Goal: Task Accomplishment & Management: Manage account settings

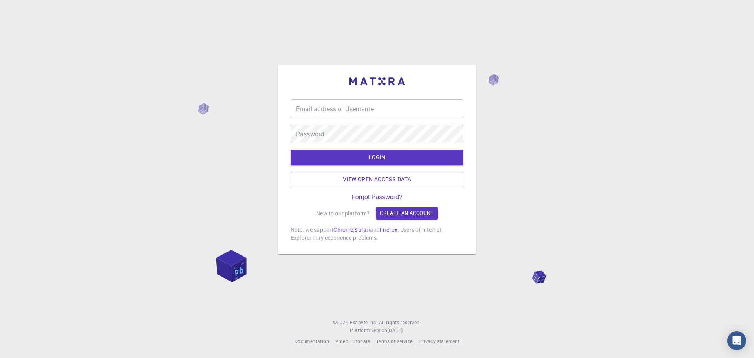
click at [294, 106] on input "Email address or Username" at bounding box center [377, 108] width 173 height 19
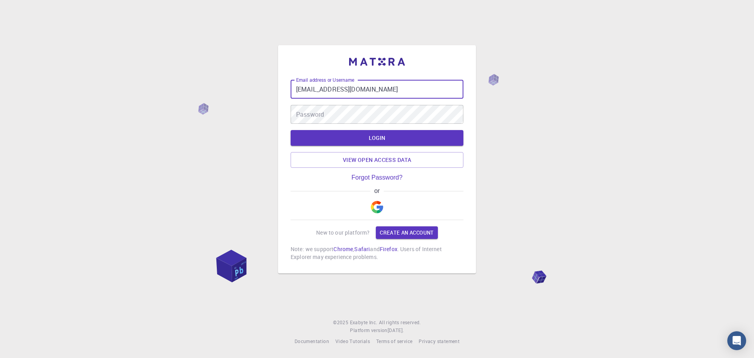
type input "[EMAIL_ADDRESS][DOMAIN_NAME]"
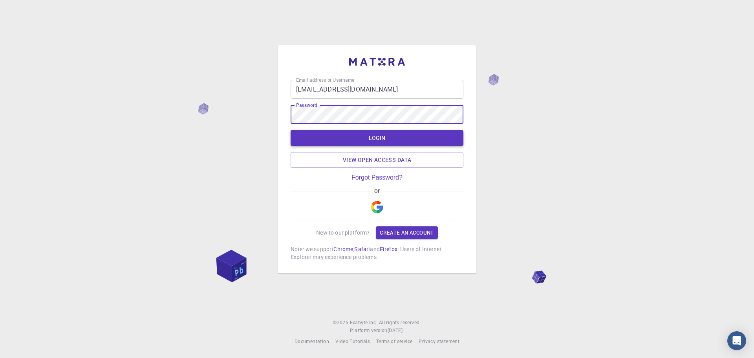
click at [322, 135] on button "LOGIN" at bounding box center [377, 138] width 173 height 16
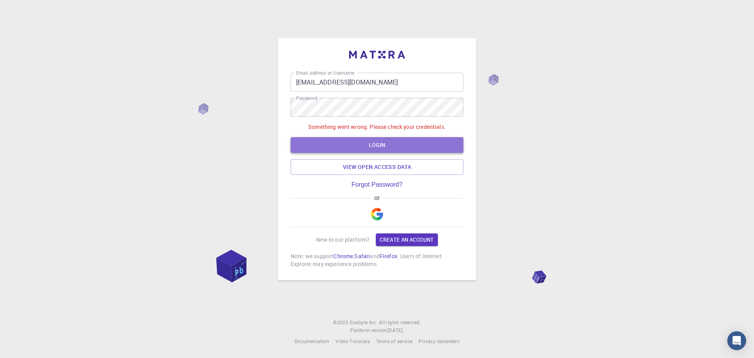
click at [327, 139] on button "LOGIN" at bounding box center [377, 145] width 173 height 16
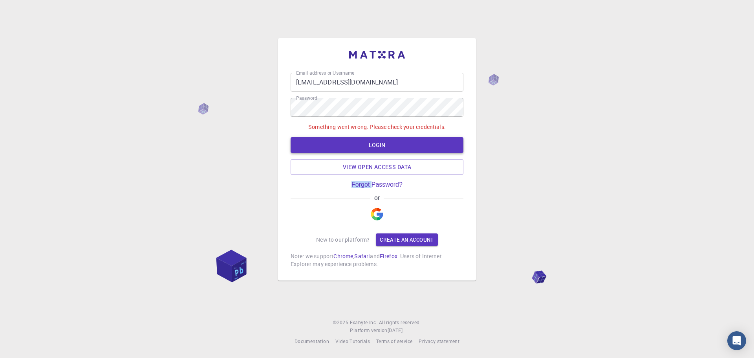
click at [327, 139] on div "Something went wrong. Please check your credentials. LOGIN View open access data" at bounding box center [377, 149] width 173 height 52
click at [327, 139] on button "LOGIN" at bounding box center [377, 145] width 173 height 16
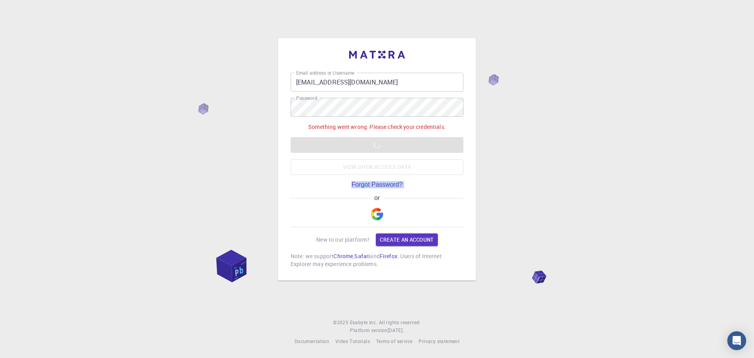
click at [327, 139] on div "Something went wrong. Please check your credentials. LOGIN View open access data" at bounding box center [377, 149] width 173 height 52
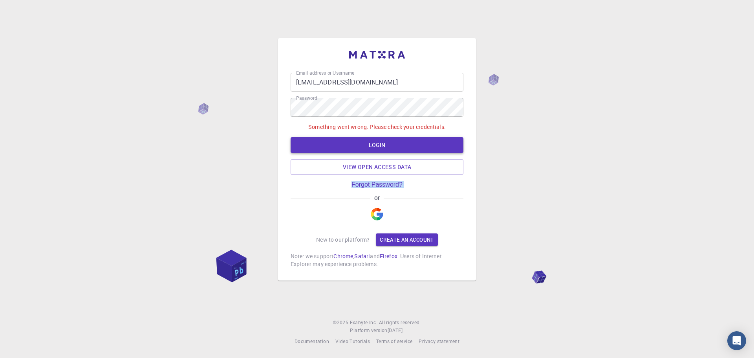
click at [327, 139] on button "LOGIN" at bounding box center [377, 145] width 173 height 16
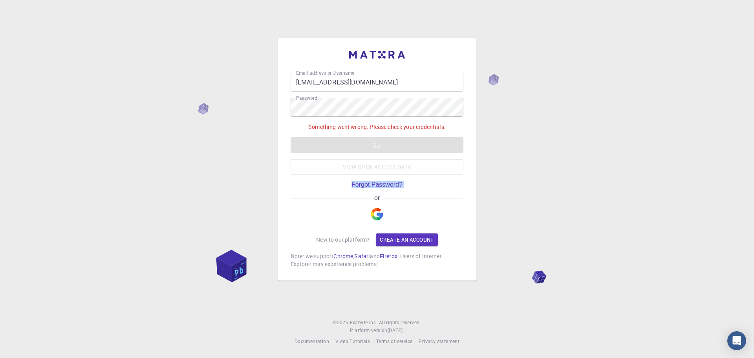
click at [327, 139] on div "Something went wrong. Please check your credentials. LOGIN View open access data" at bounding box center [377, 149] width 173 height 52
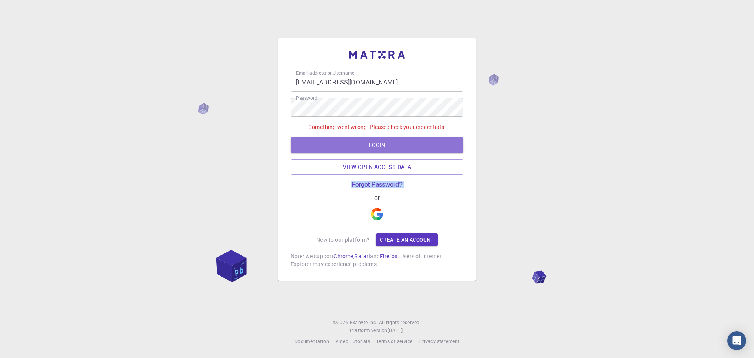
click at [327, 139] on button "LOGIN" at bounding box center [377, 145] width 173 height 16
click at [327, 139] on div "Something went wrong. Please check your credentials. LOGIN View open access data" at bounding box center [377, 149] width 173 height 52
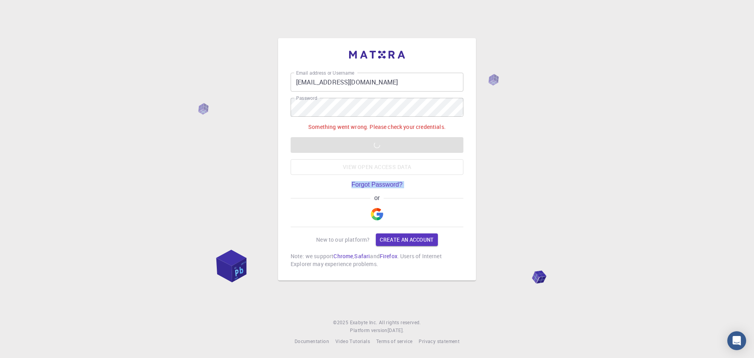
click at [327, 140] on div "Something went wrong. Please check your credentials. LOGIN View open access data" at bounding box center [377, 149] width 173 height 52
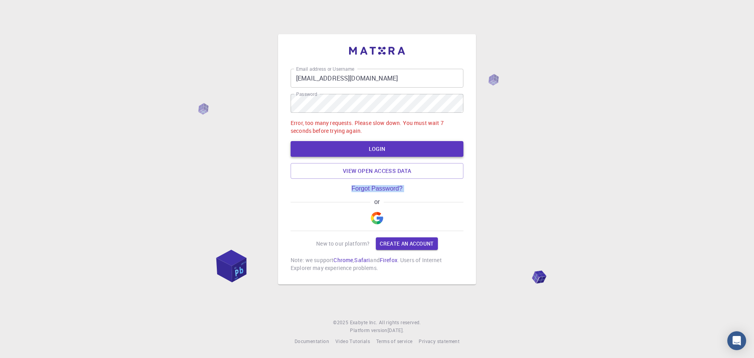
drag, startPoint x: 327, startPoint y: 140, endPoint x: 327, endPoint y: 145, distance: 5.1
click at [327, 142] on div "Error, too many requests. Please slow down. You must wait 7 seconds before tryi…" at bounding box center [377, 149] width 173 height 60
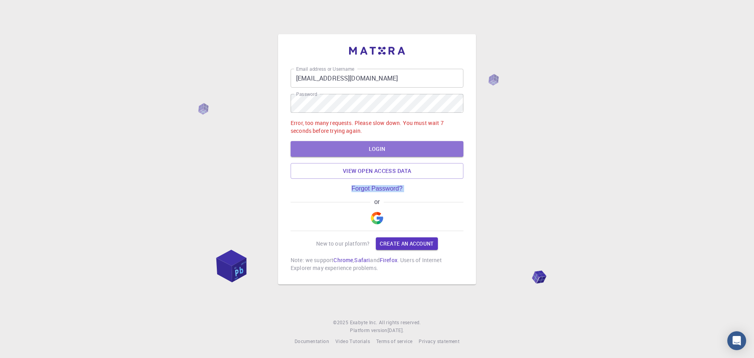
click at [327, 145] on button "LOGIN" at bounding box center [377, 149] width 173 height 16
click at [327, 145] on div "Error, too many requests. Please slow down. You must wait 7 seconds before tryi…" at bounding box center [377, 149] width 173 height 60
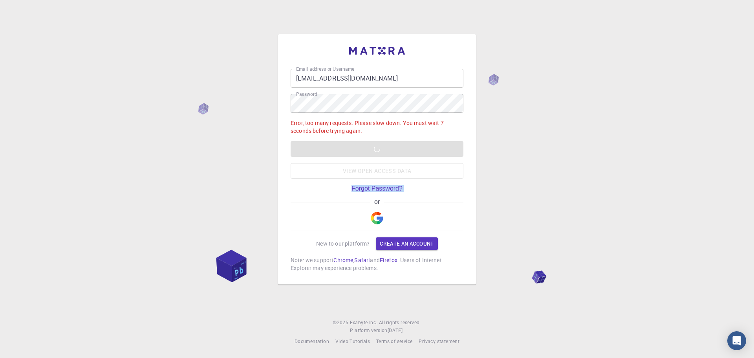
click at [327, 146] on div "Error, too many requests. Please slow down. You must wait 7 seconds before tryi…" at bounding box center [377, 149] width 173 height 60
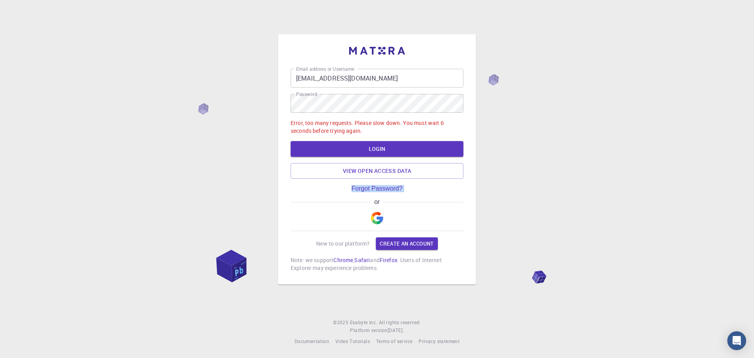
click at [328, 148] on button "LOGIN" at bounding box center [377, 149] width 173 height 16
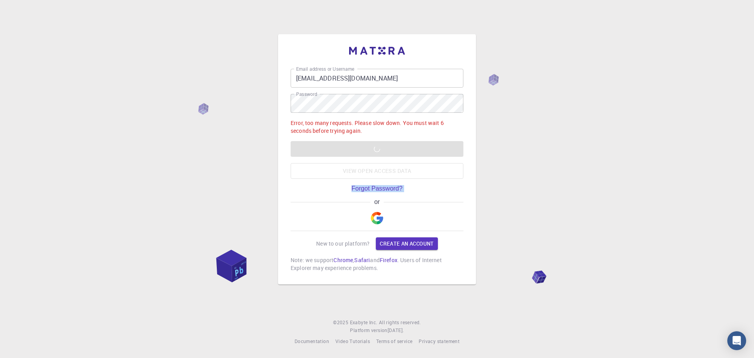
click at [328, 148] on div "Error, too many requests. Please slow down. You must wait 6 seconds before tryi…" at bounding box center [377, 149] width 173 height 60
click at [328, 149] on div "Error, too many requests. Please slow down. You must wait 6 seconds before tryi…" at bounding box center [377, 149] width 173 height 60
click at [328, 149] on button "LOGIN" at bounding box center [377, 149] width 173 height 16
click at [328, 149] on div "Error, too many requests. Please slow down. You must wait 5 seconds before tryi…" at bounding box center [377, 149] width 173 height 60
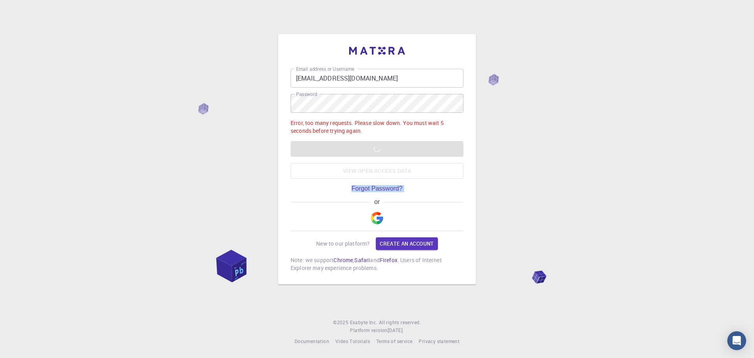
click at [328, 149] on div "Error, too many requests. Please slow down. You must wait 5 seconds before tryi…" at bounding box center [377, 149] width 173 height 60
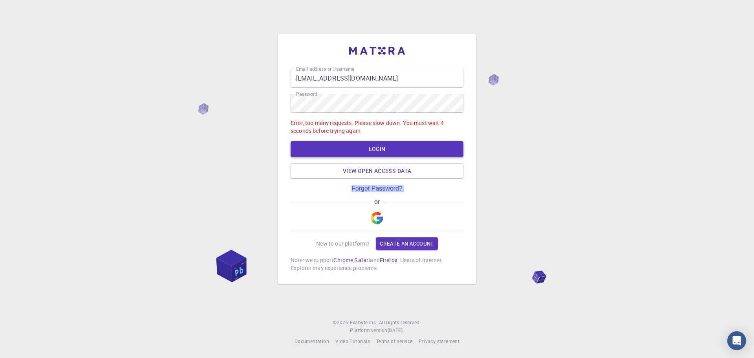
click at [328, 148] on button "LOGIN" at bounding box center [377, 149] width 173 height 16
